Goal: Task Accomplishment & Management: Manage account settings

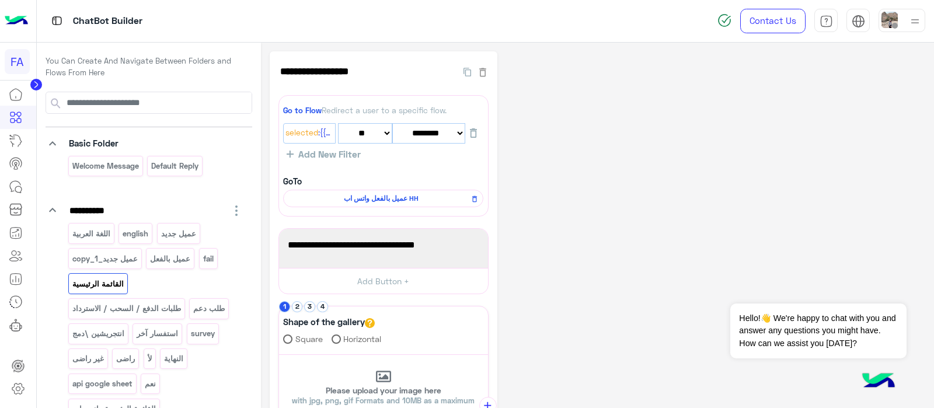
select select "*"
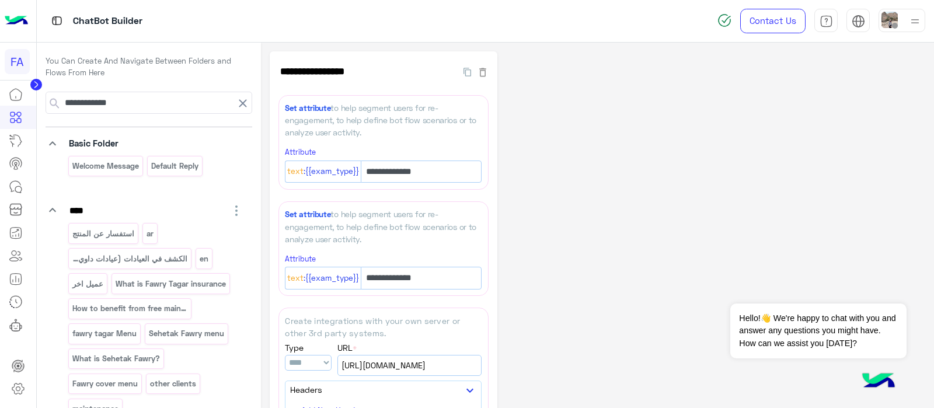
select select "****"
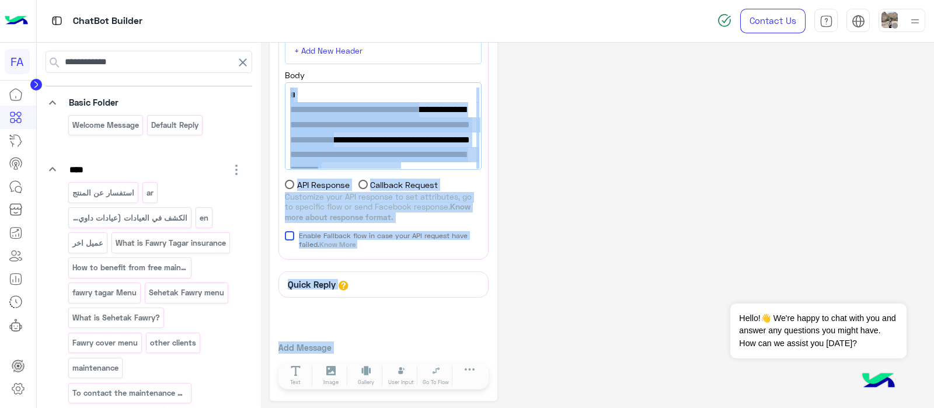
drag, startPoint x: 513, startPoint y: 135, endPoint x: 500, endPoint y: 421, distance: 286.2
click at [500, 407] on html "**********" at bounding box center [467, 204] width 934 height 408
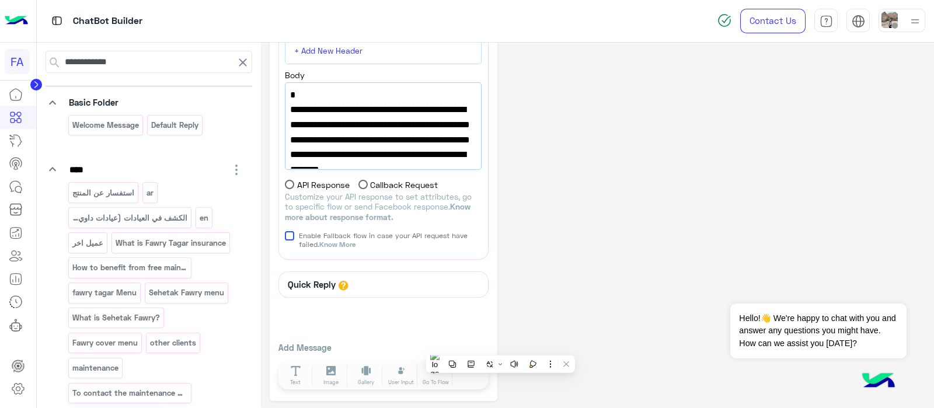
click at [35, 79] on circle at bounding box center [36, 85] width 12 height 12
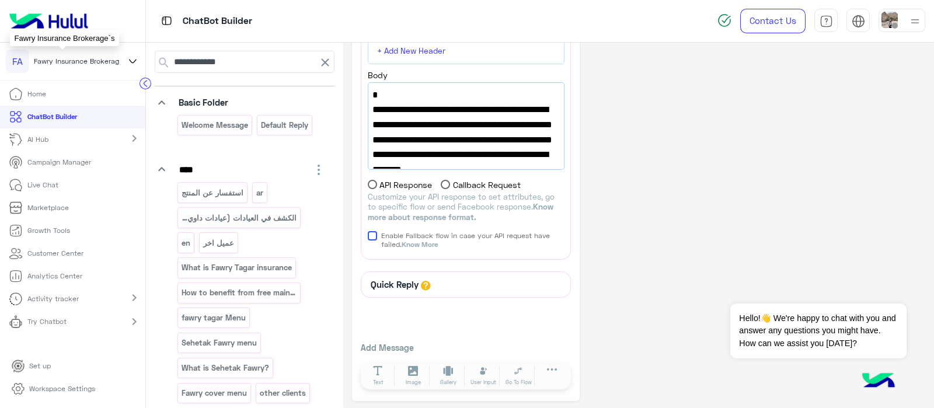
click at [114, 57] on span "Fawry Insurance Brokerage`s" at bounding box center [81, 61] width 95 height 11
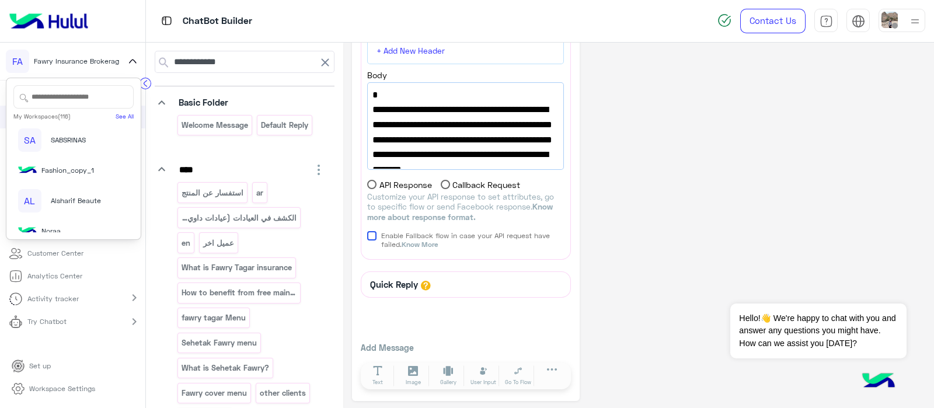
click at [41, 89] on input "text" at bounding box center [73, 96] width 120 height 23
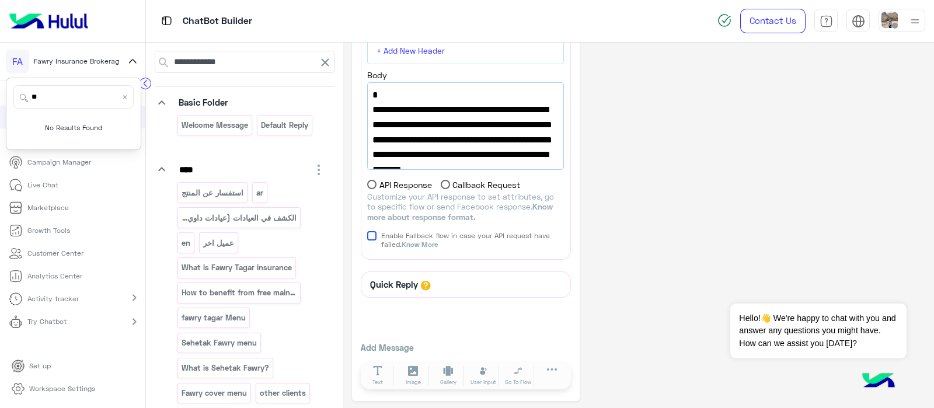
type input "*"
type input "*****"
click at [58, 139] on div "dubaiphone" at bounding box center [68, 133] width 100 height 11
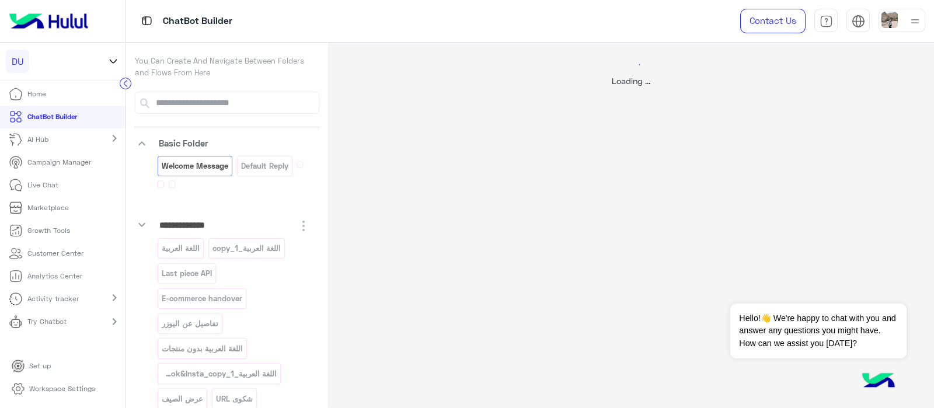
select select "*"
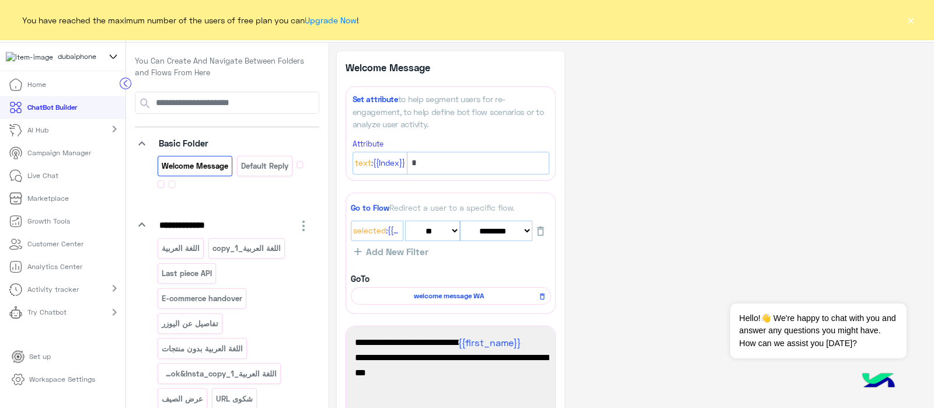
click at [910, 26] on button "×" at bounding box center [910, 20] width 12 height 12
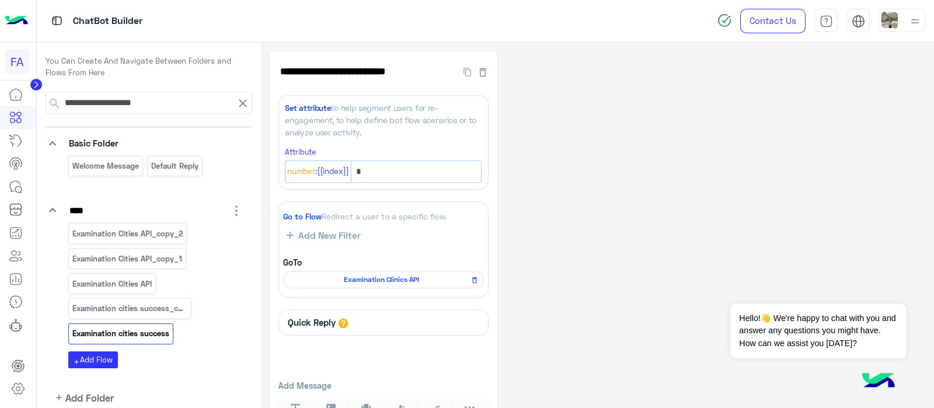
scroll to position [7, 0]
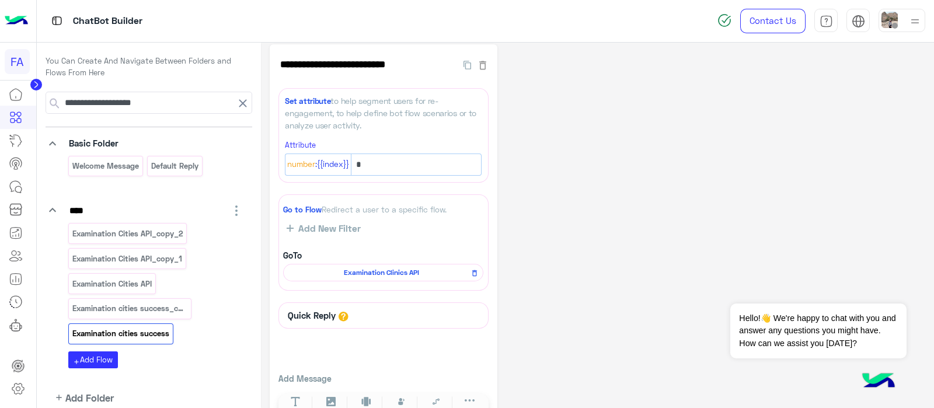
click at [36, 83] on circle at bounding box center [36, 85] width 12 height 12
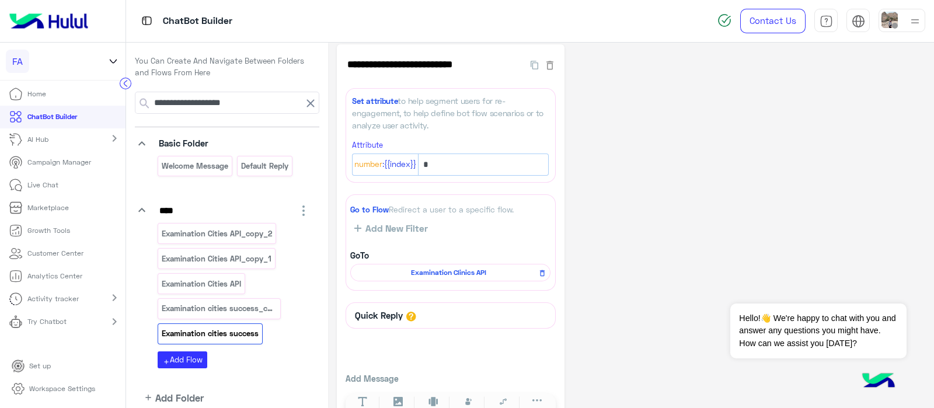
click at [111, 60] on icon at bounding box center [113, 62] width 6 height 4
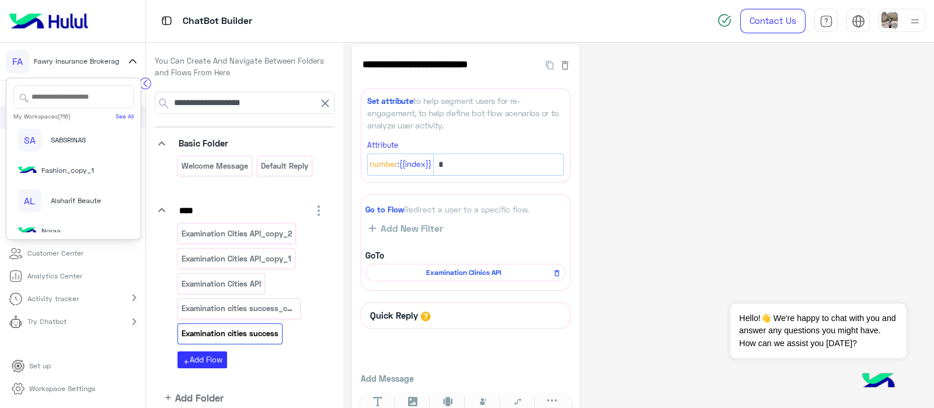
click at [53, 98] on input "text" at bounding box center [73, 96] width 120 height 23
type input "*"
click at [47, 102] on input "text" at bounding box center [73, 96] width 120 height 23
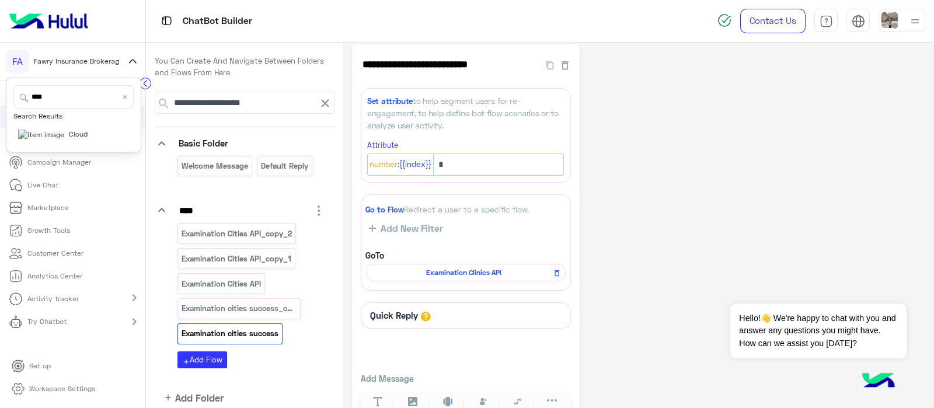
type input "*****"
click at [69, 139] on span "Cloud" at bounding box center [78, 134] width 19 height 11
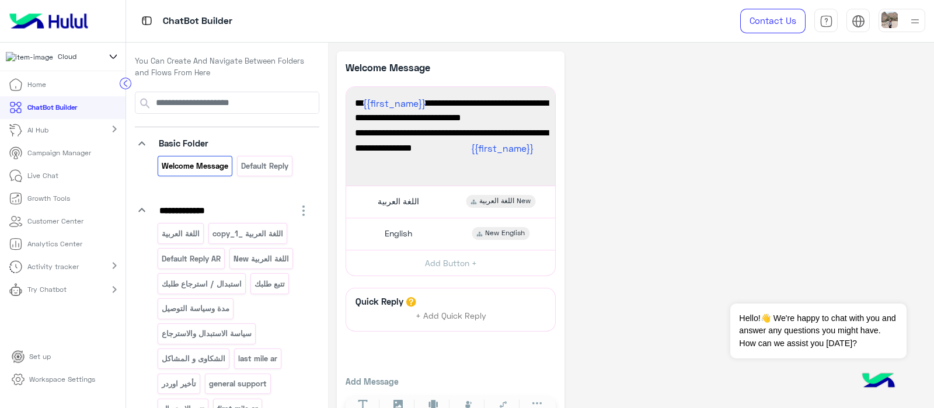
click at [53, 295] on p "Try Chatbot" at bounding box center [46, 289] width 39 height 11
click at [53, 295] on p "Try Chatbot" at bounding box center [46, 289] width 38 height 11
click at [99, 278] on div "Activity tracker chevron_right" at bounding box center [62, 267] width 125 height 23
click at [85, 336] on div "Try Chatbot chevron_right" at bounding box center [62, 333] width 125 height 25
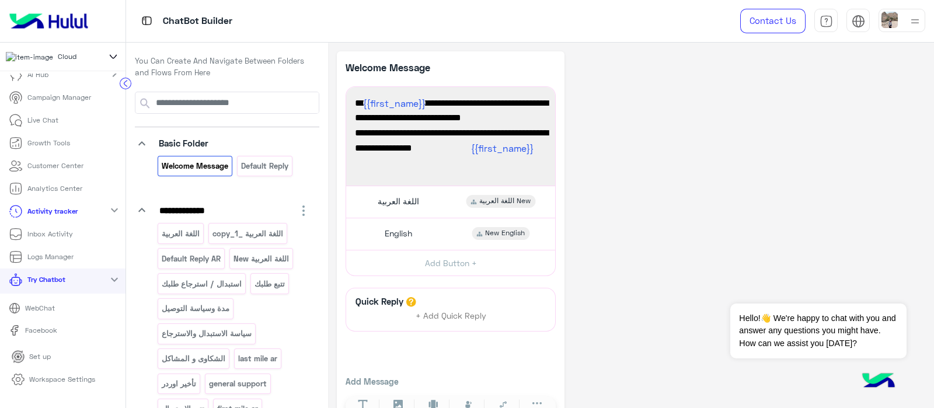
scroll to position [76, 0]
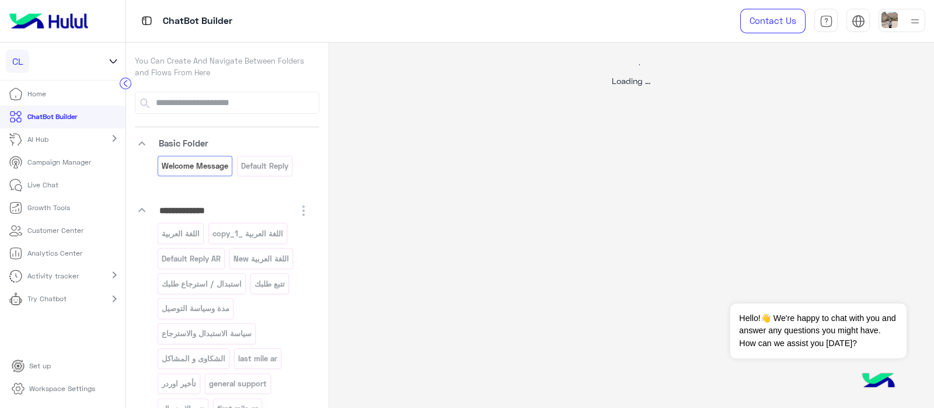
click at [32, 297] on p "Try Chatbot" at bounding box center [46, 298] width 39 height 11
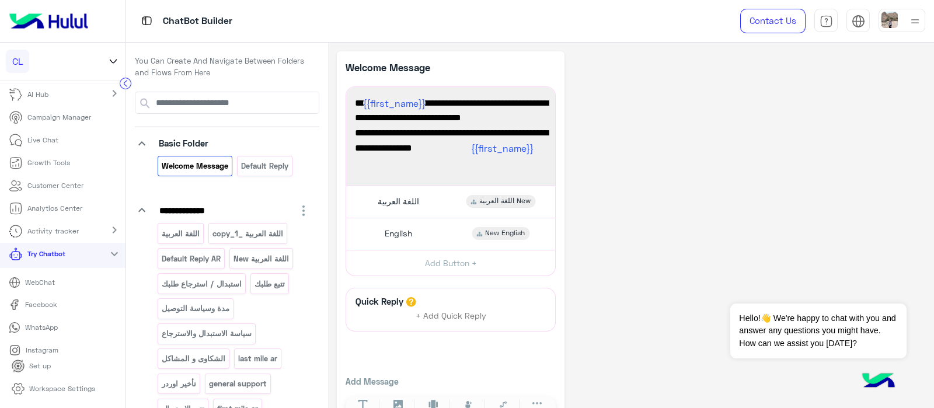
scroll to position [53, 0]
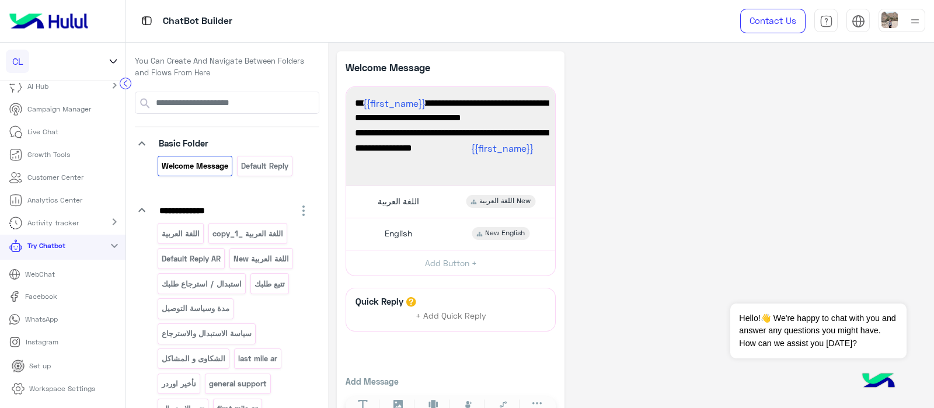
click at [51, 392] on p "Workspace Settings" at bounding box center [62, 388] width 66 height 11
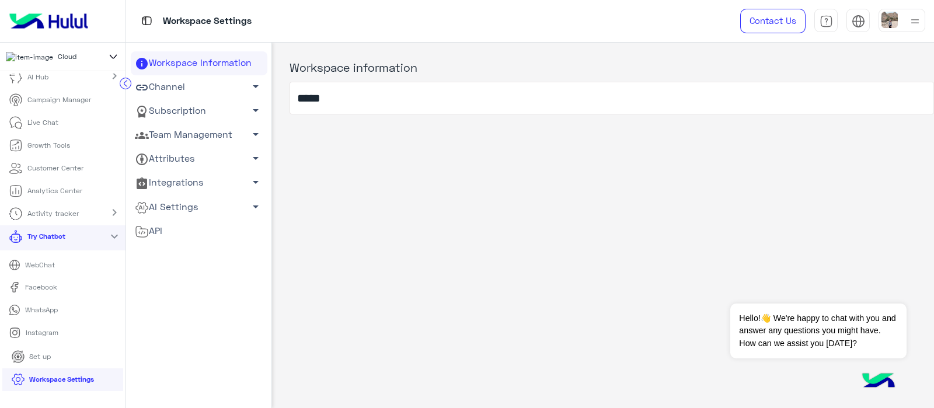
click at [194, 83] on link "Channel arrow_drop_down" at bounding box center [199, 87] width 137 height 24
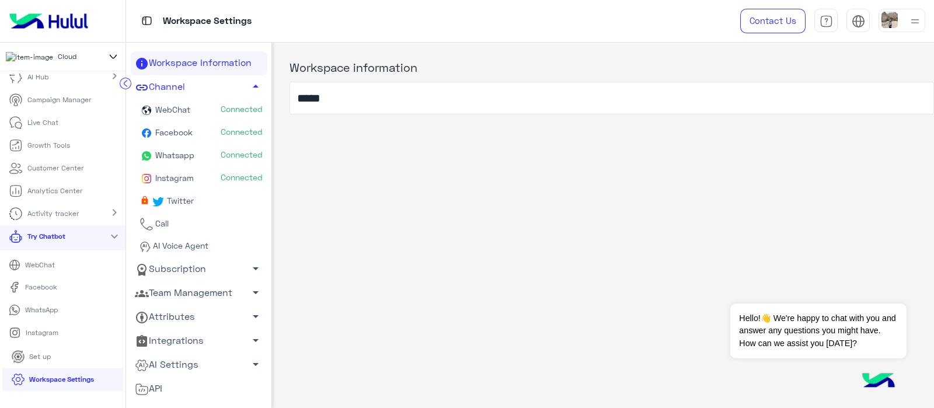
click at [124, 83] on icon at bounding box center [125, 84] width 3 height 6
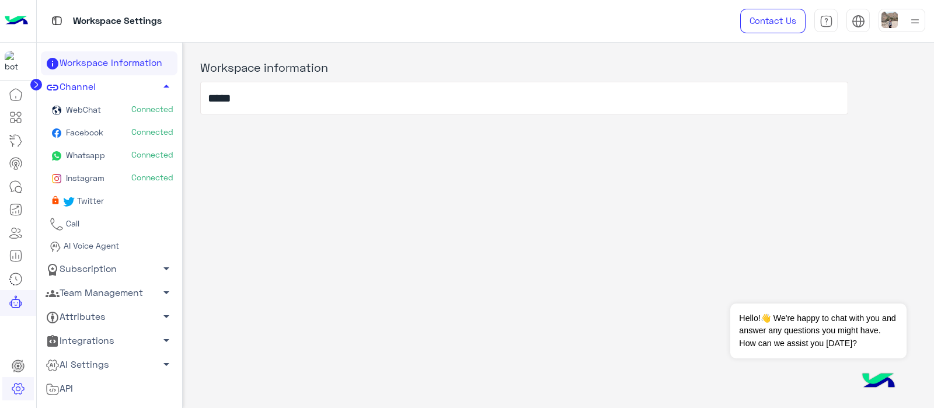
click at [87, 272] on link "Subscription arrow_drop_down" at bounding box center [109, 269] width 137 height 24
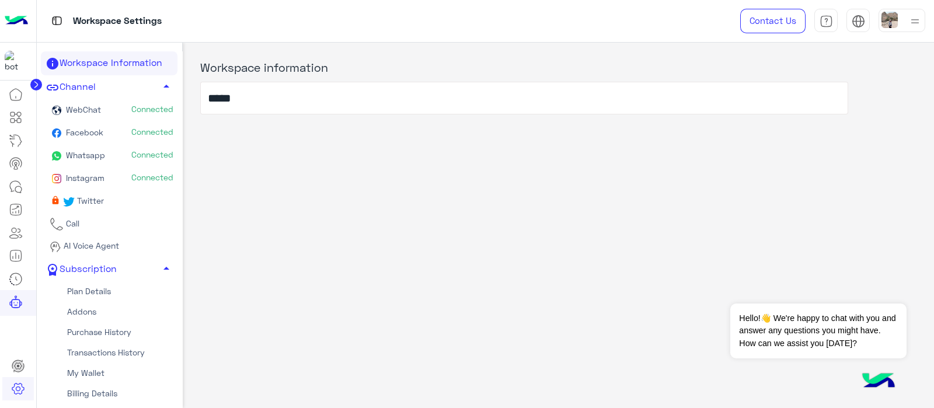
scroll to position [114, 0]
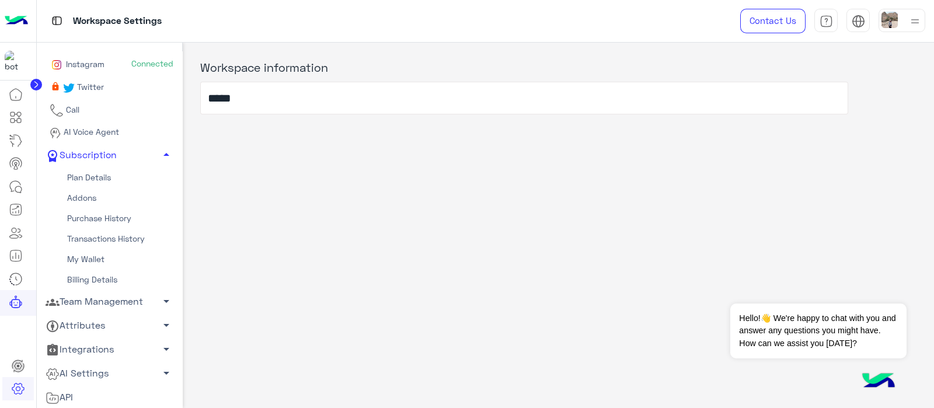
click at [80, 306] on link "Team Management arrow_drop_down" at bounding box center [109, 301] width 137 height 24
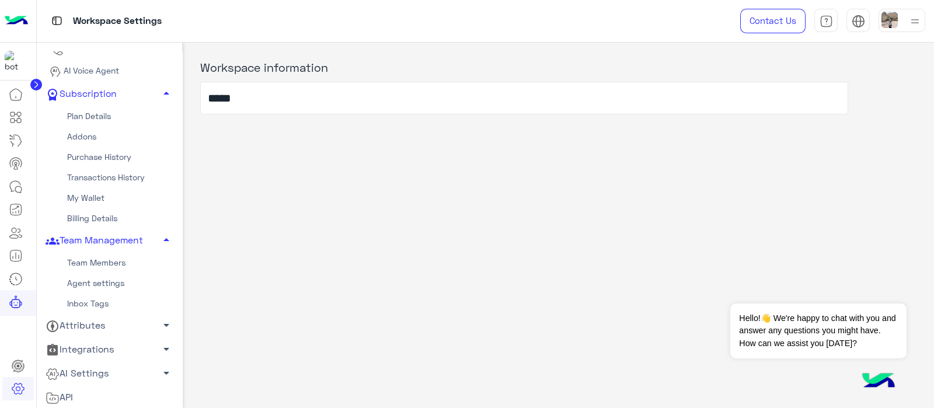
scroll to position [0, 0]
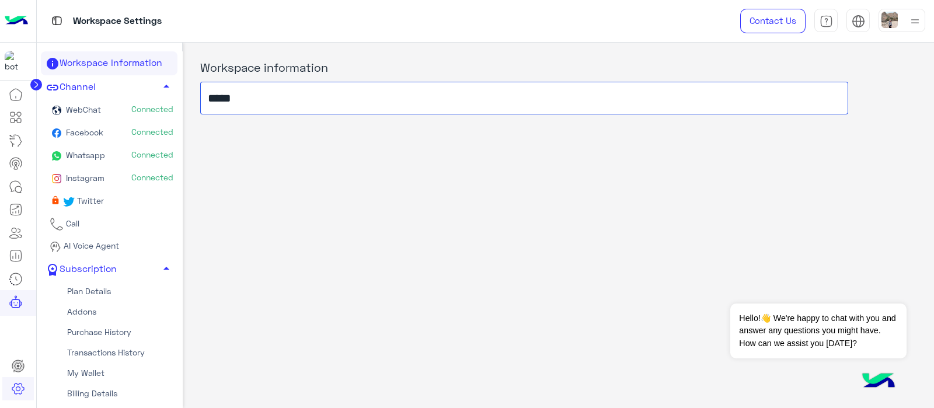
click at [286, 97] on input "*****" at bounding box center [524, 98] width 648 height 33
